Goal: Check status: Check status

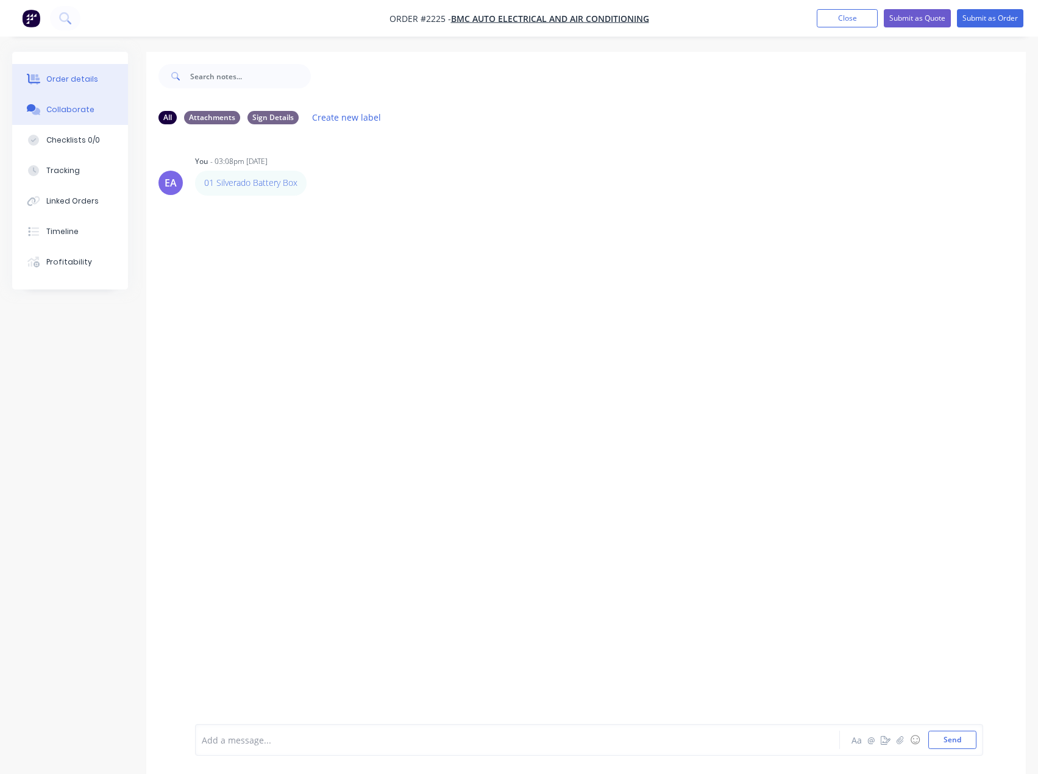
click at [89, 87] on button "Order details" at bounding box center [70, 79] width 116 height 30
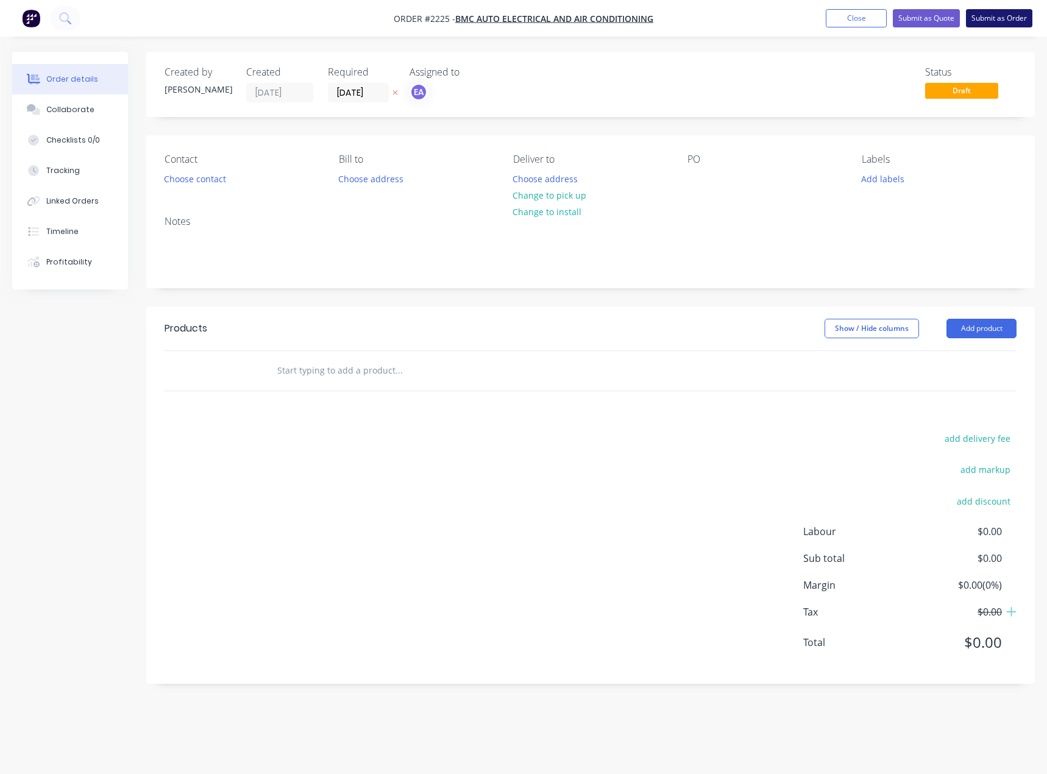
click at [1000, 24] on button "Submit as Order" at bounding box center [999, 18] width 66 height 18
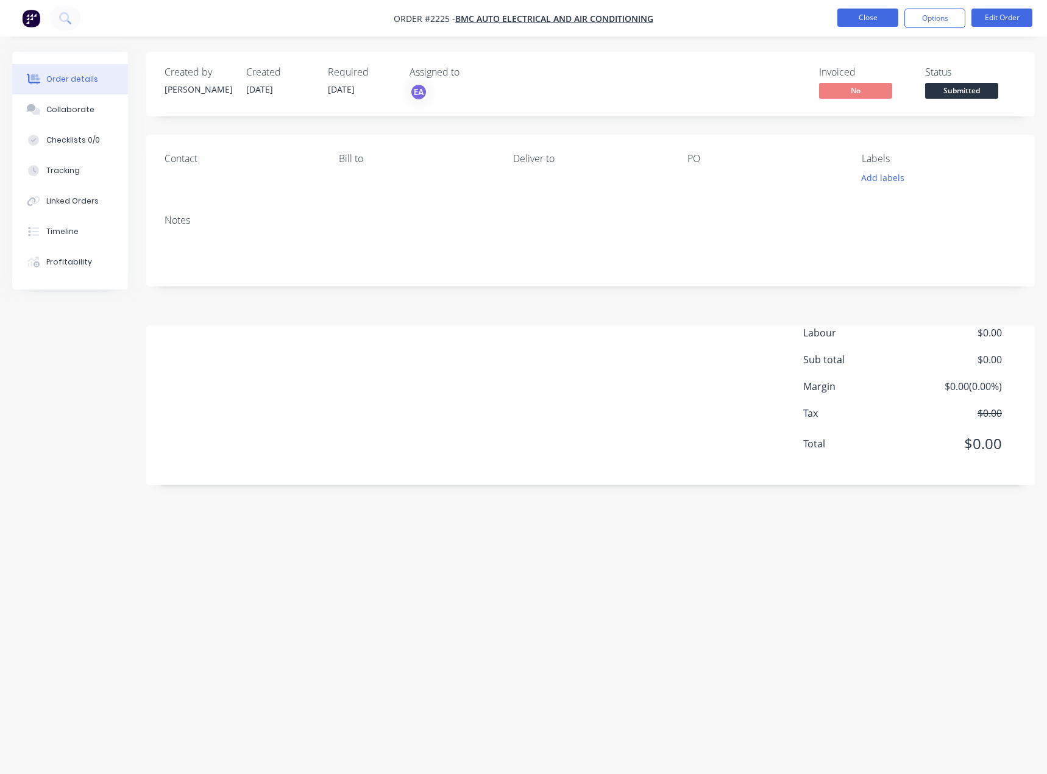
click at [862, 18] on button "Close" at bounding box center [868, 18] width 61 height 18
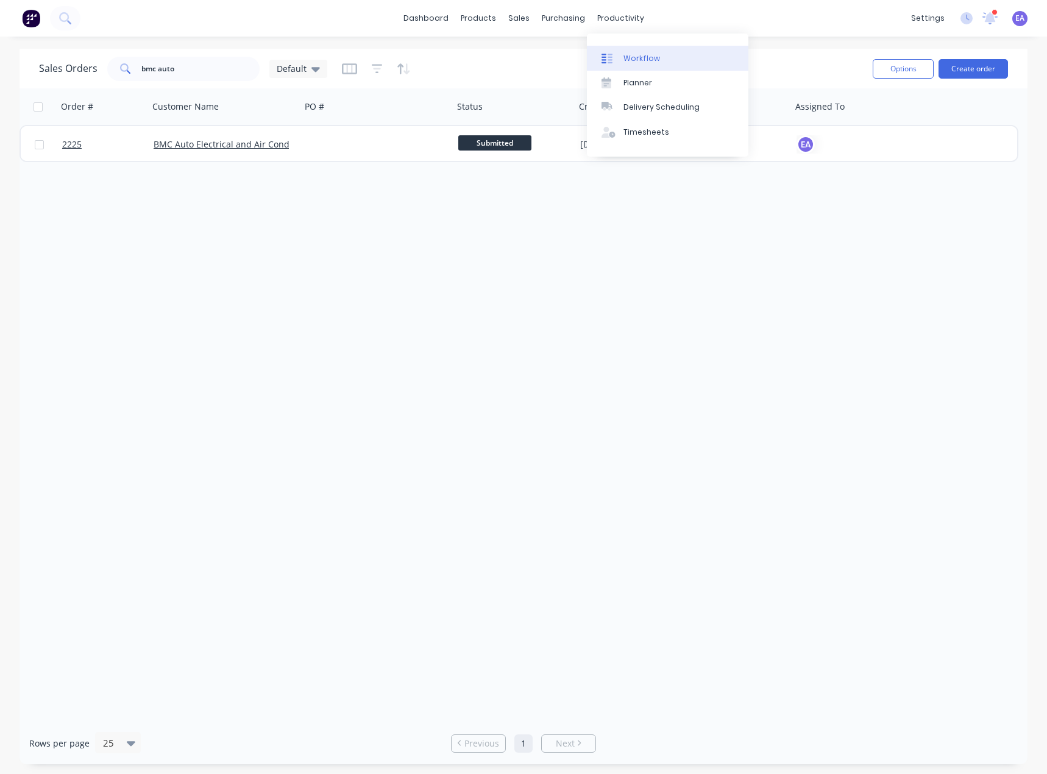
click at [621, 67] on link "Workflow" at bounding box center [668, 58] width 162 height 24
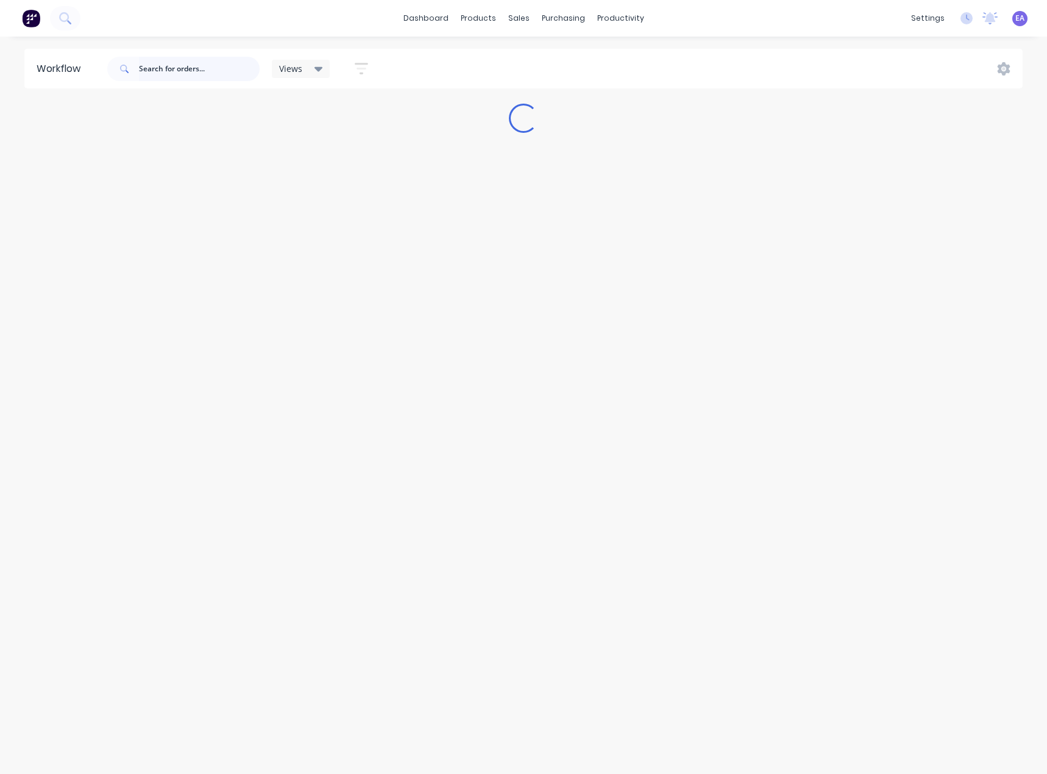
click at [194, 70] on input "text" at bounding box center [199, 69] width 121 height 24
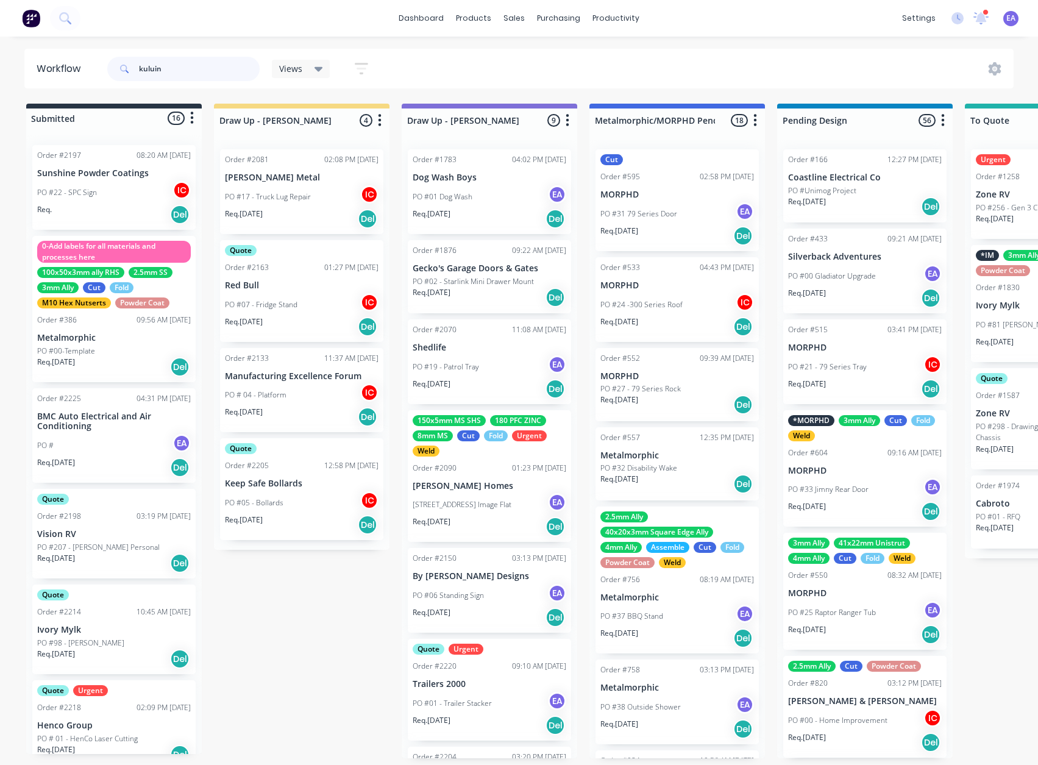
type input "kuluin"
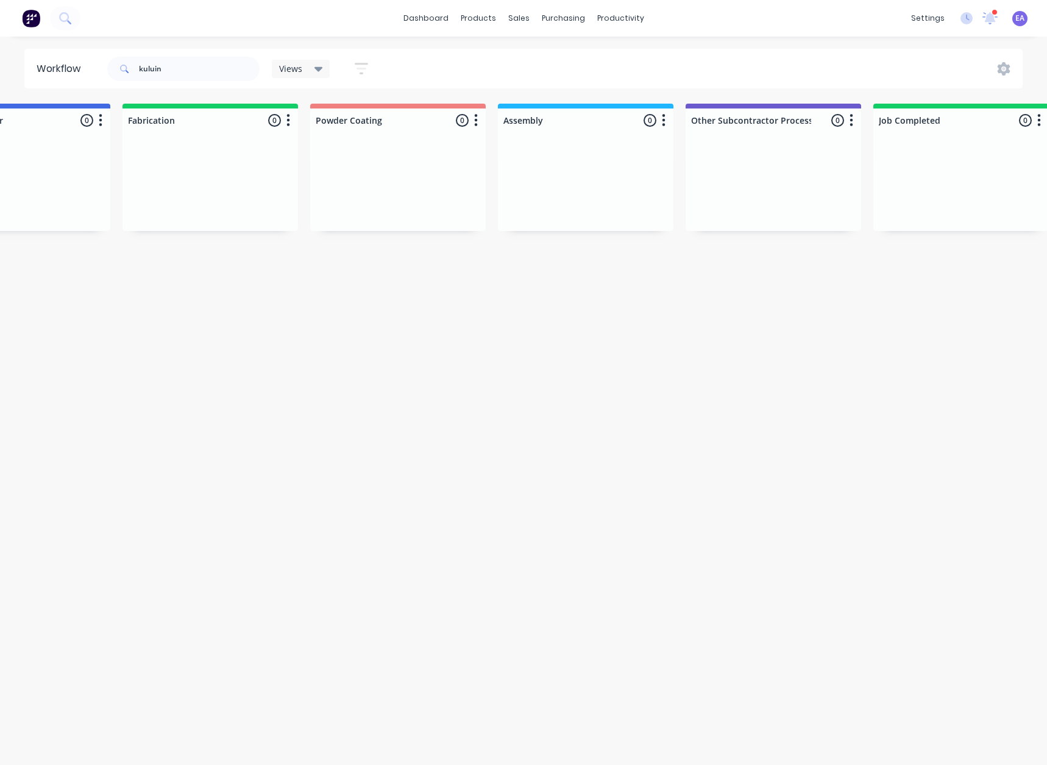
drag, startPoint x: 519, startPoint y: 294, endPoint x: 602, endPoint y: 294, distance: 82.9
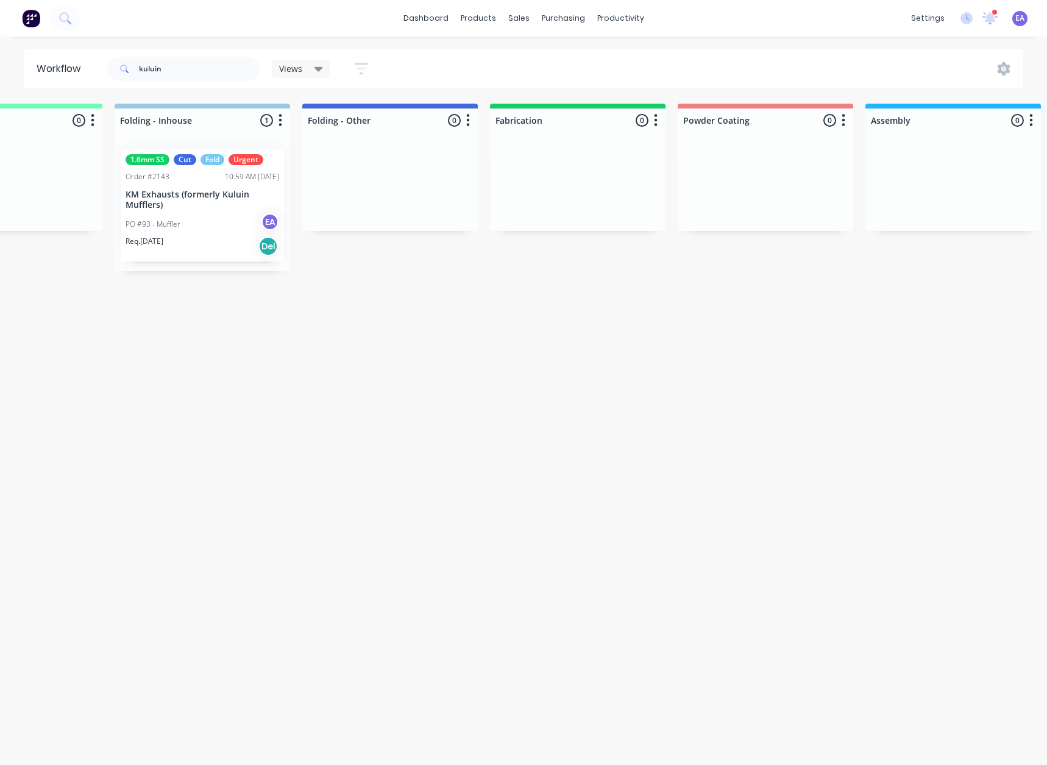
drag, startPoint x: 471, startPoint y: 338, endPoint x: 357, endPoint y: 364, distance: 117.4
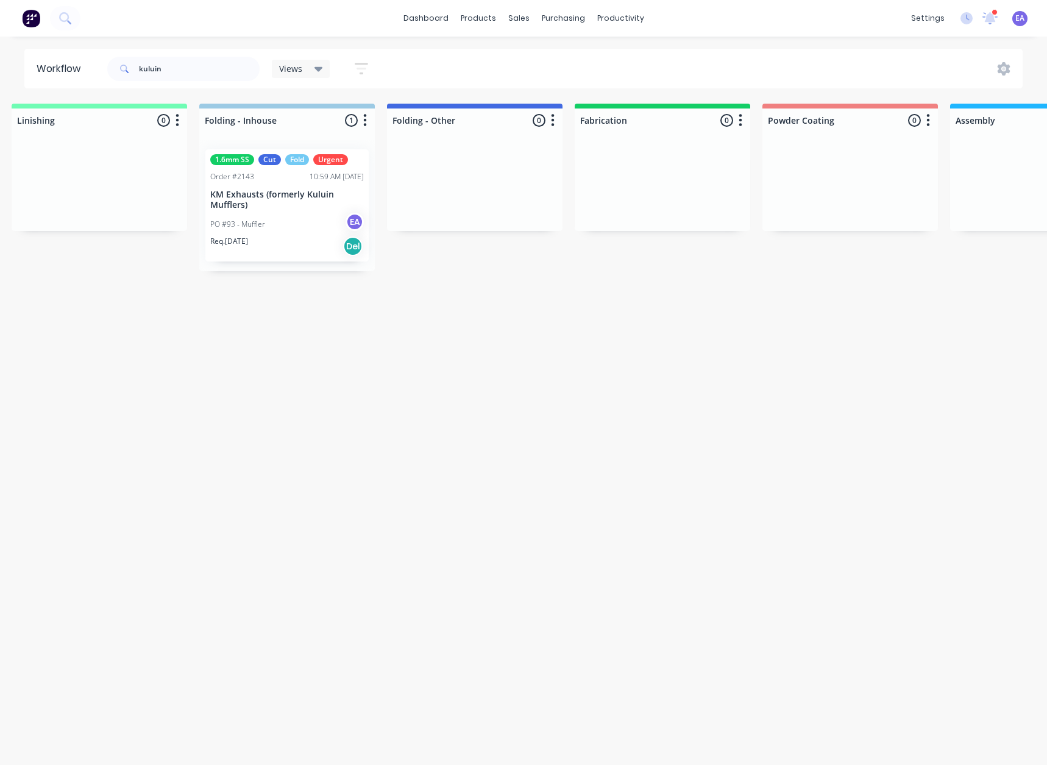
click at [299, 221] on div "PO #93 - Muffler EA" at bounding box center [287, 224] width 154 height 23
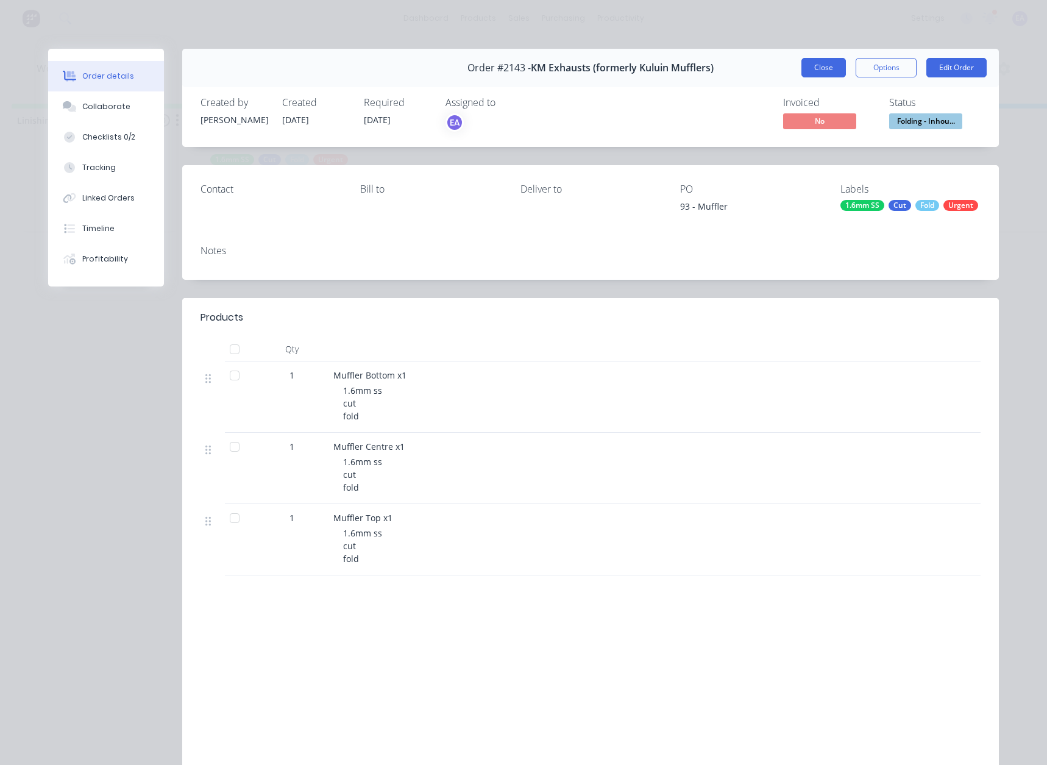
click at [820, 67] on button "Close" at bounding box center [824, 68] width 44 height 20
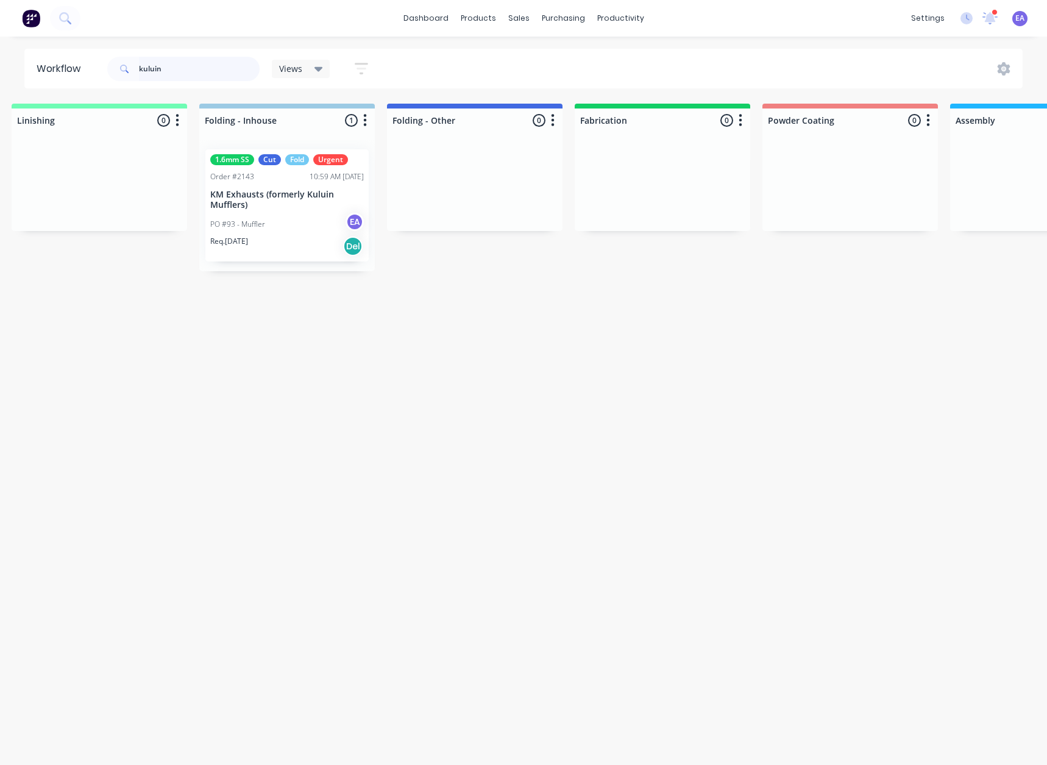
drag, startPoint x: 171, startPoint y: 63, endPoint x: 25, endPoint y: 77, distance: 146.4
click at [26, 77] on header "Workflow kuluin Views Save new view None (Default) edit [PERSON_NAME] edit [PER…" at bounding box center [523, 69] width 999 height 40
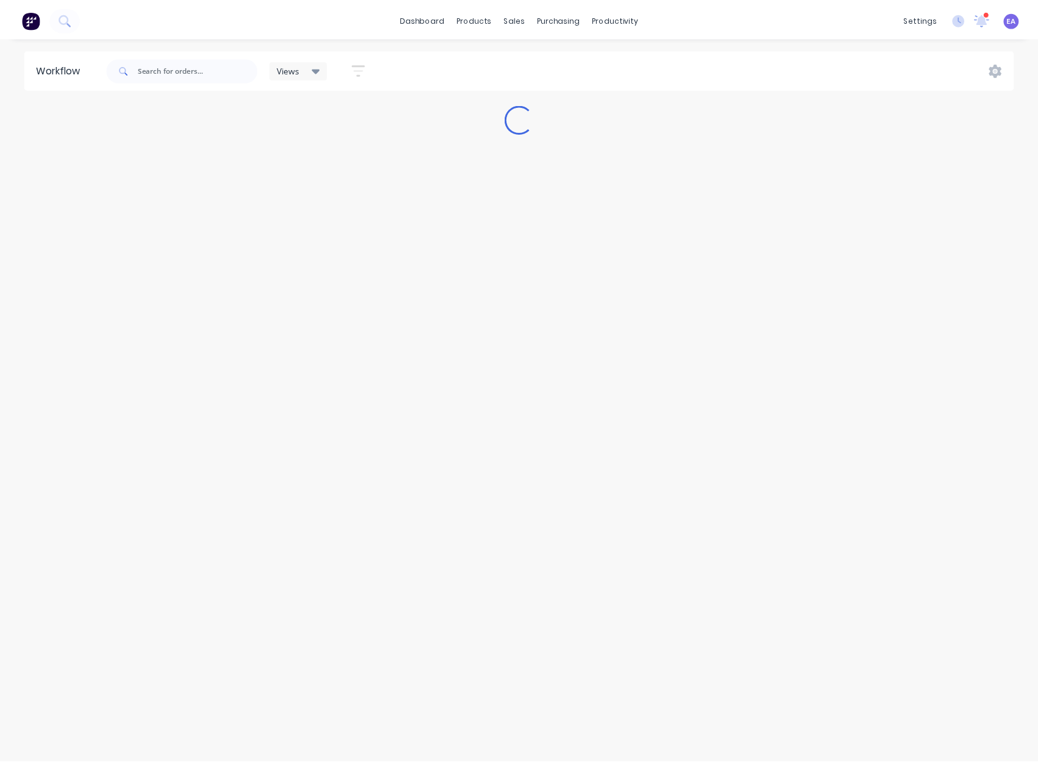
scroll to position [0, 0]
